Goal: Register for event/course

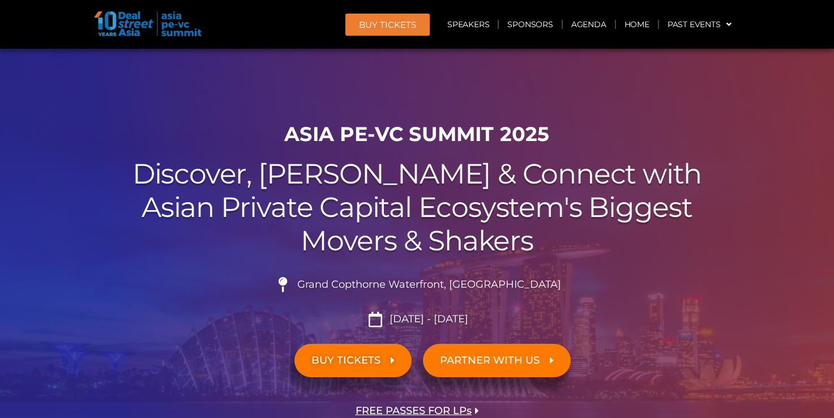
scroll to position [90, 0]
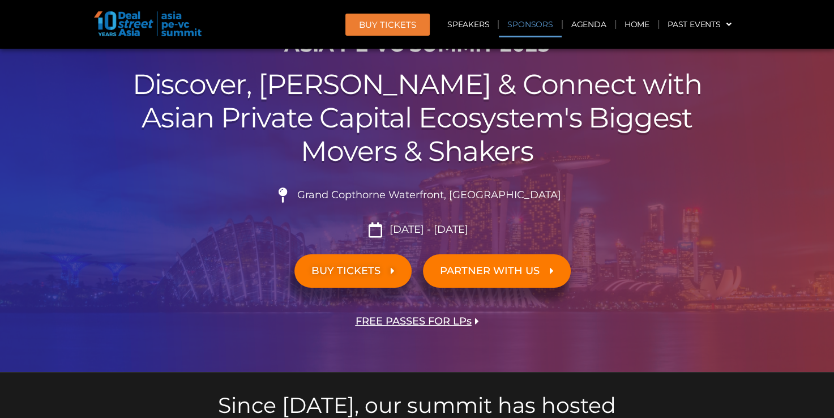
click at [533, 26] on link "Sponsors" at bounding box center [530, 24] width 62 height 26
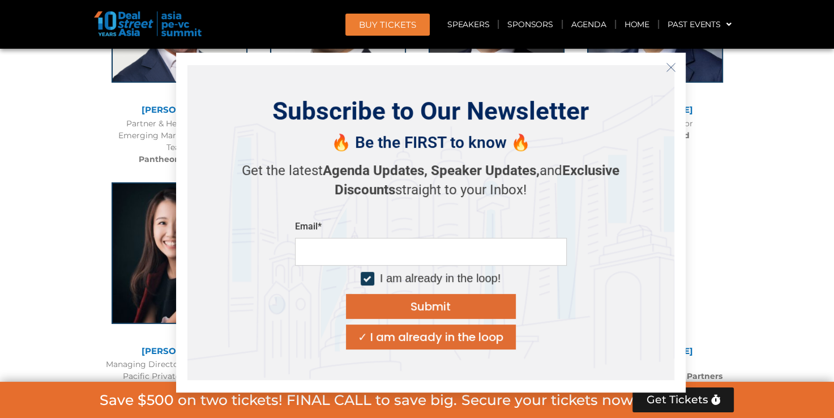
scroll to position [3686, 0]
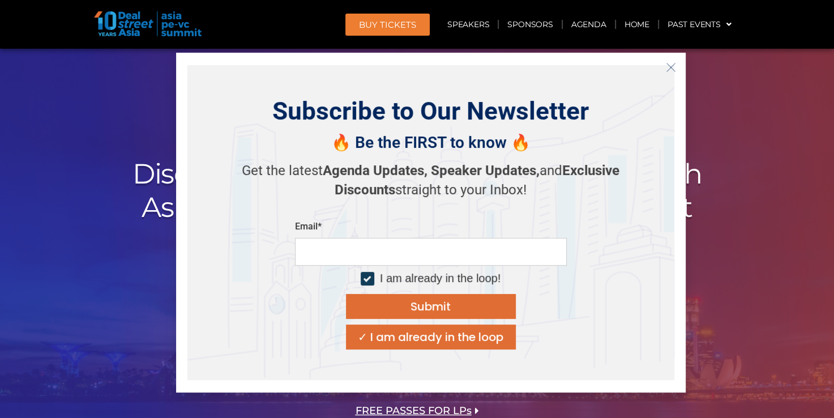
click at [145, 284] on li "Grand Copthorne Waterfront, [GEOGRAPHIC_DATA]​" at bounding box center [417, 289] width 634 height 25
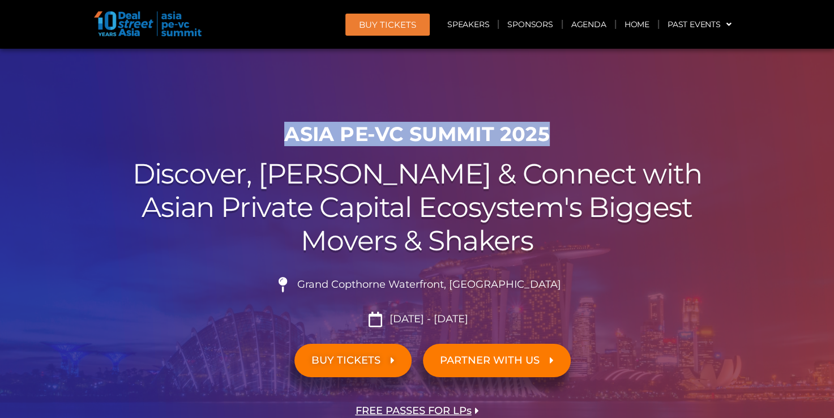
drag, startPoint x: 288, startPoint y: 133, endPoint x: 563, endPoint y: 123, distance: 274.9
click at [563, 123] on h1 "ASIA PE-VC Summit 2025" at bounding box center [417, 134] width 634 height 24
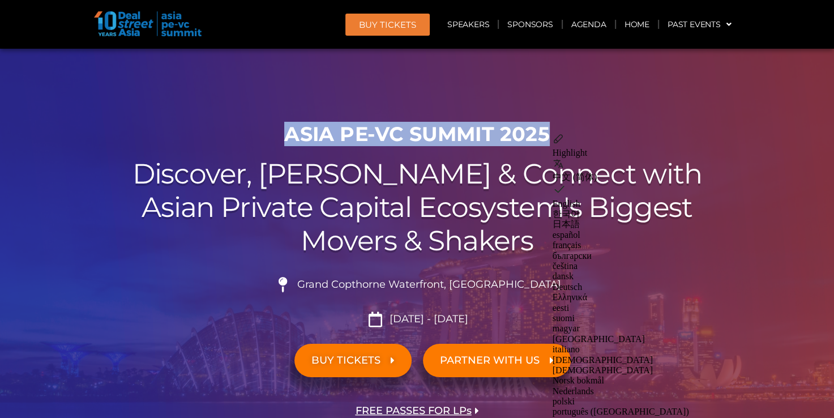
copy h1 "ASIA PE-VC Summit 2025"
